Goal: Transaction & Acquisition: Obtain resource

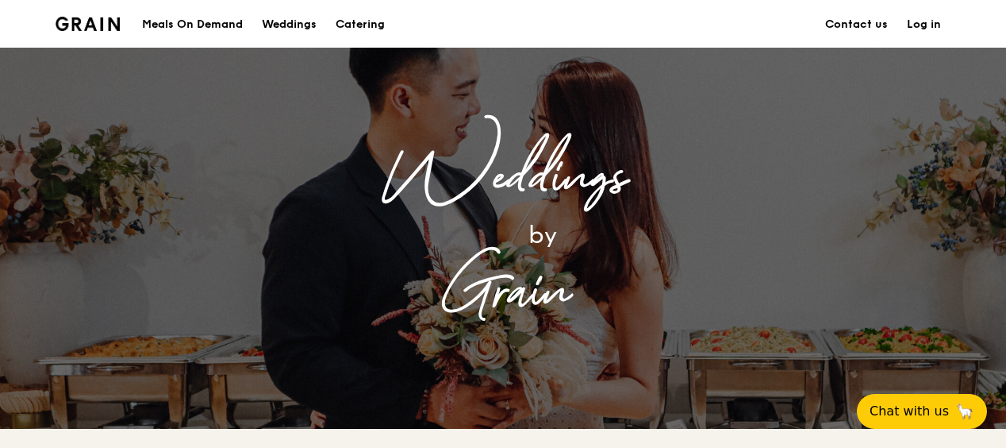
click at [362, 332] on div "Weddings by Grain" at bounding box center [503, 238] width 635 height 192
click at [353, 21] on div "Catering" at bounding box center [360, 25] width 49 height 48
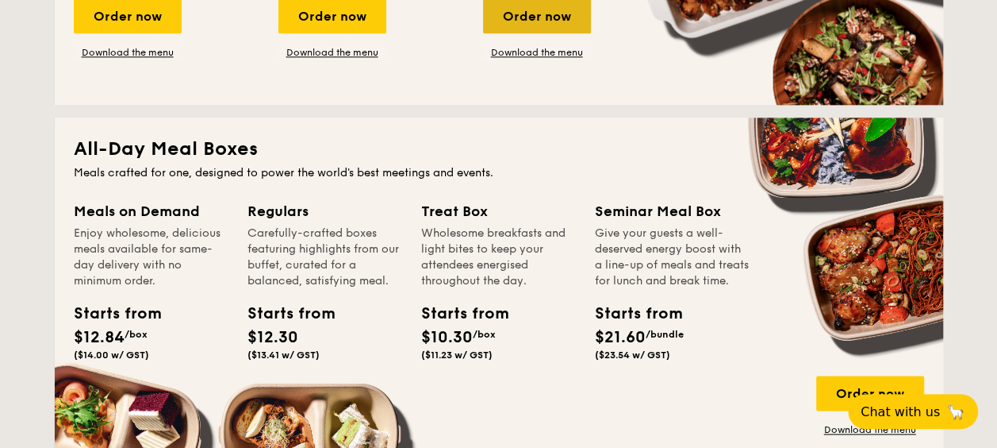
scroll to position [1111, 0]
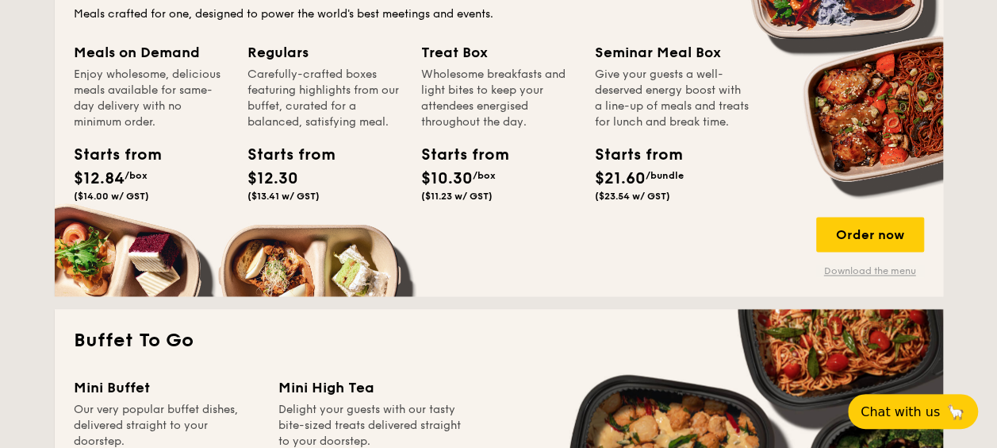
click at [829, 270] on link "Download the menu" at bounding box center [871, 270] width 108 height 13
